Goal: Task Accomplishment & Management: Manage account settings

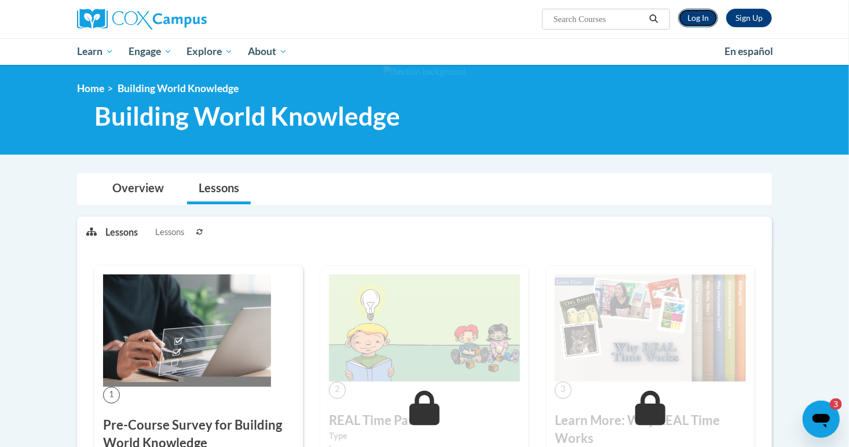
click at [698, 23] on link "Log In" at bounding box center [698, 18] width 40 height 19
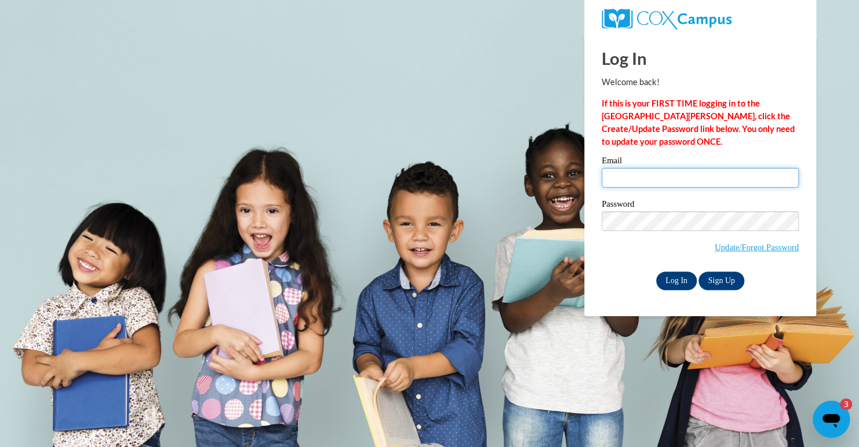
type input "patriciab51@icloud.com"
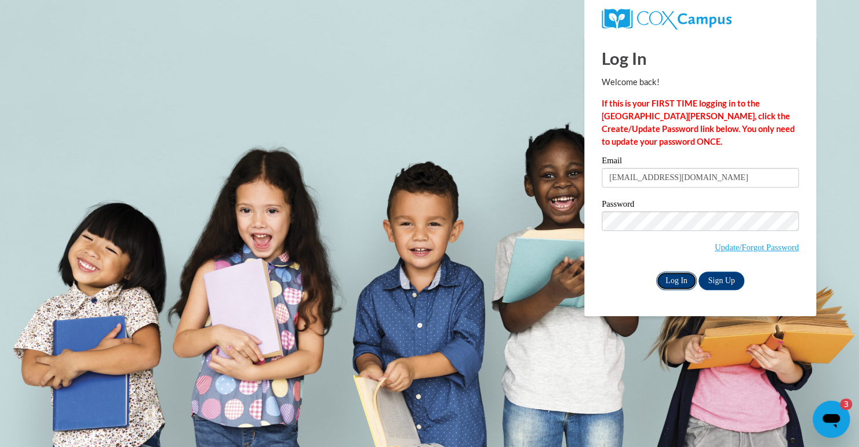
click at [678, 279] on input "Log In" at bounding box center [676, 281] width 41 height 19
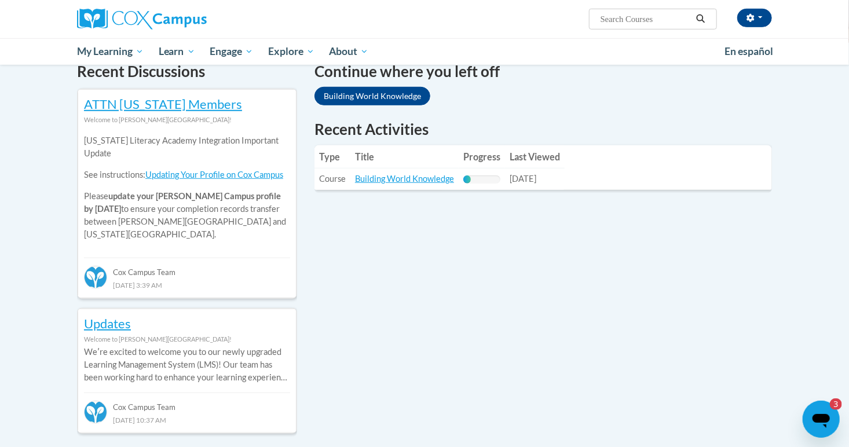
scroll to position [265, 0]
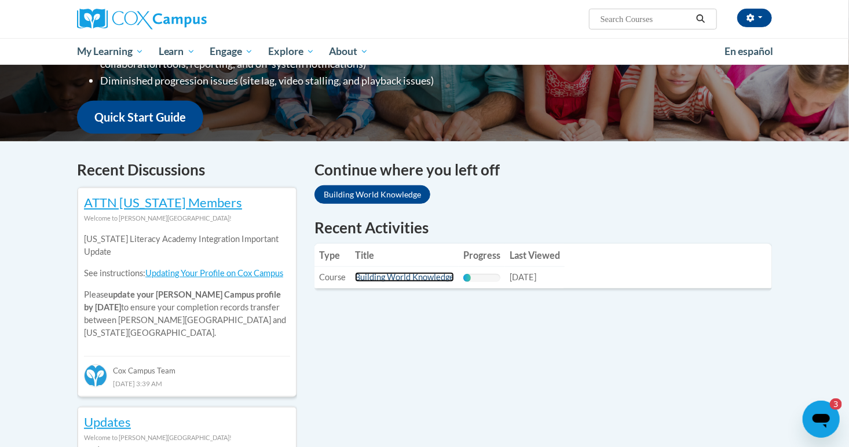
click at [417, 279] on link "Building World Knowledge" at bounding box center [404, 277] width 99 height 10
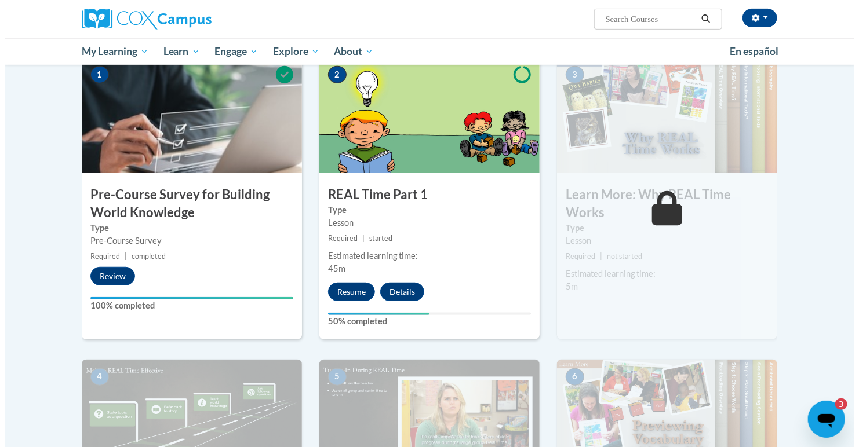
scroll to position [248, 0]
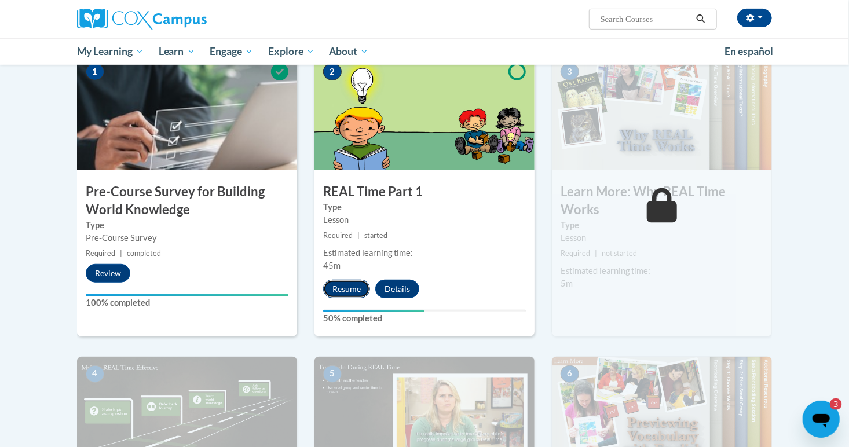
click at [355, 280] on button "Resume" at bounding box center [346, 289] width 47 height 19
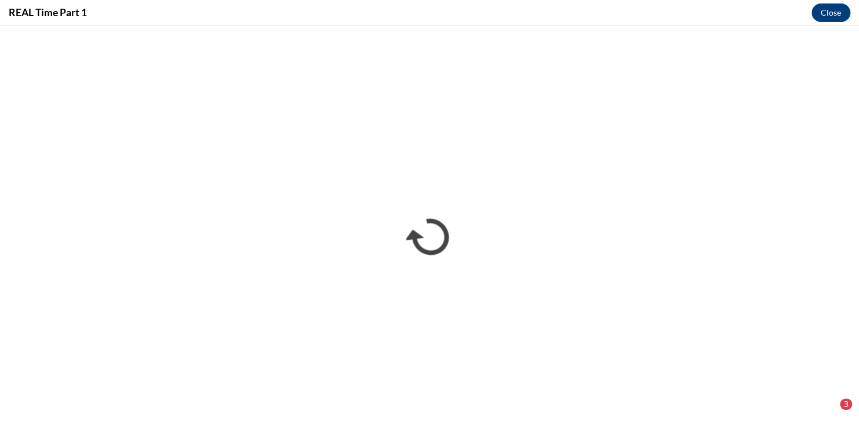
scroll to position [0, 0]
